Goal: Information Seeking & Learning: Compare options

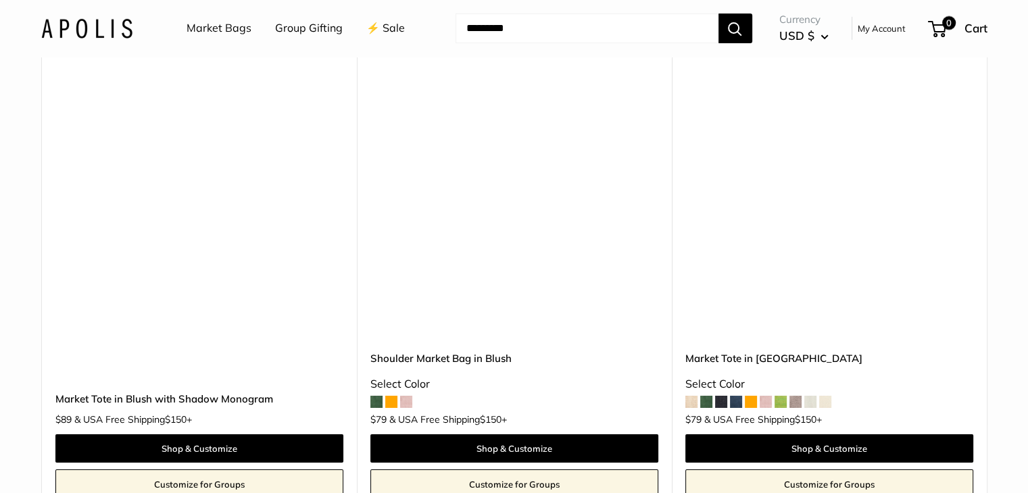
scroll to position [4528, 0]
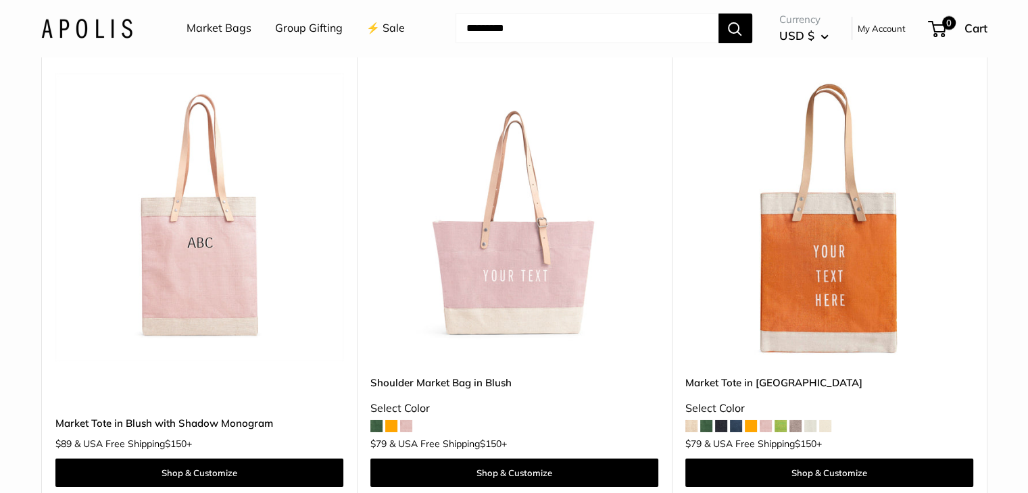
click at [0, 0] on img at bounding box center [0, 0] width 0 height 0
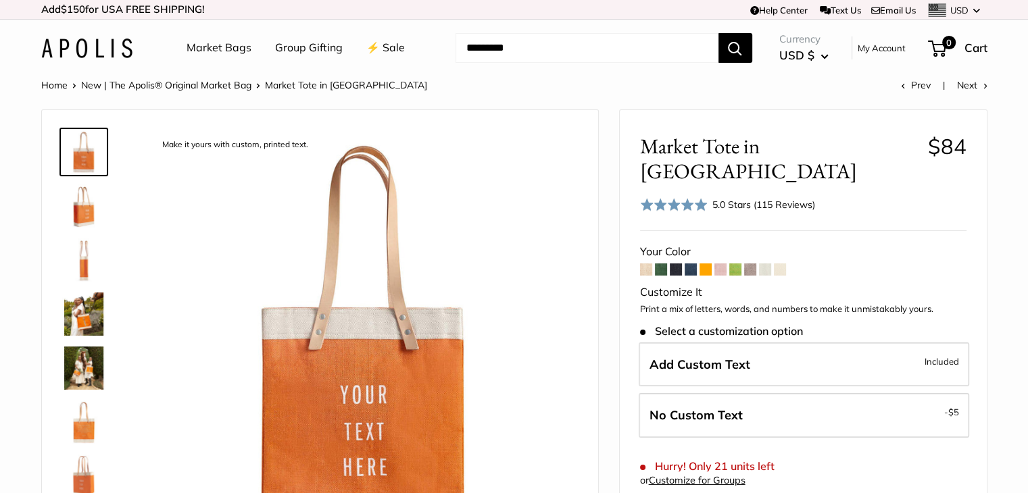
click at [779, 264] on span at bounding box center [780, 270] width 12 height 12
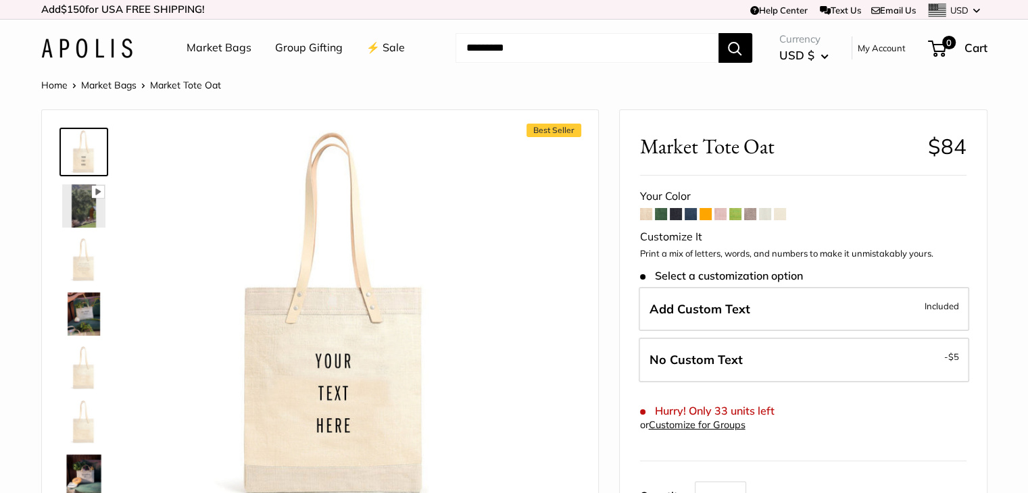
click at [737, 213] on span at bounding box center [735, 214] width 12 height 12
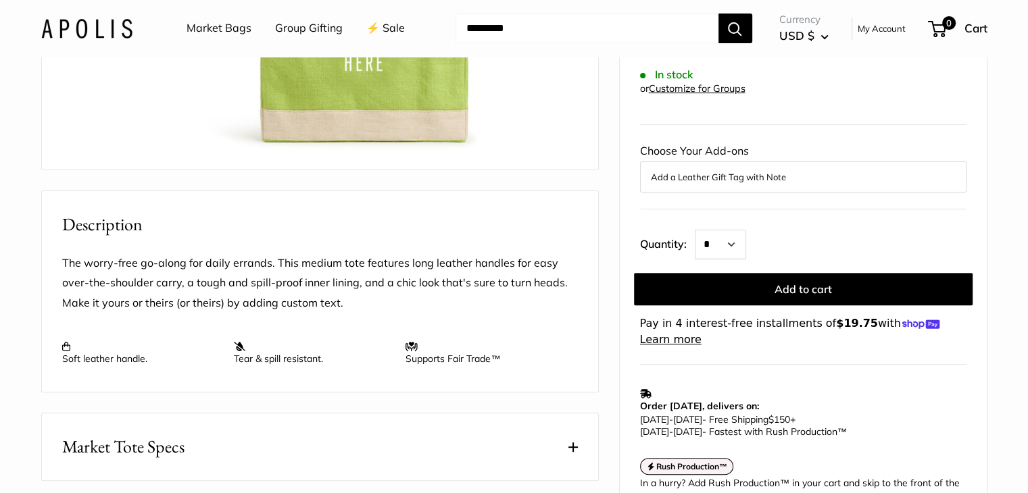
scroll to position [405, 0]
